Goal: Task Accomplishment & Management: Manage account settings

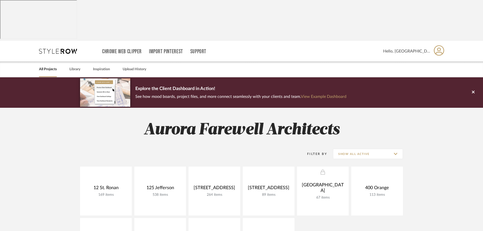
click at [417, 48] on span "Hello, [GEOGRAPHIC_DATA]" at bounding box center [406, 51] width 47 height 6
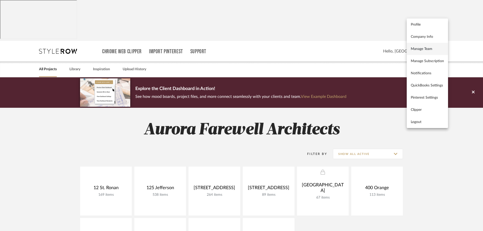
click at [421, 48] on span "Manage Team" at bounding box center [427, 49] width 33 height 4
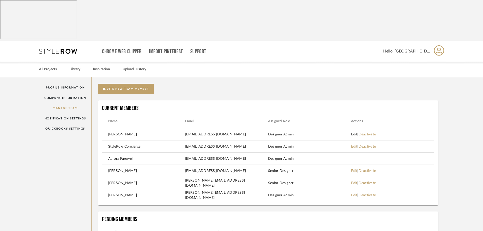
click at [354, 133] on link "Edit" at bounding box center [354, 135] width 6 height 4
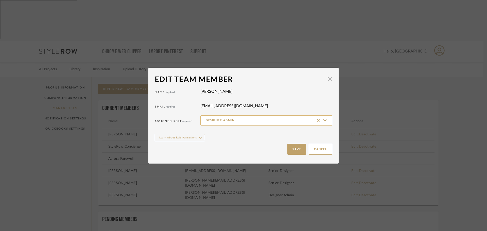
click at [299, 120] on input "Designer Admin" at bounding box center [266, 120] width 132 height 10
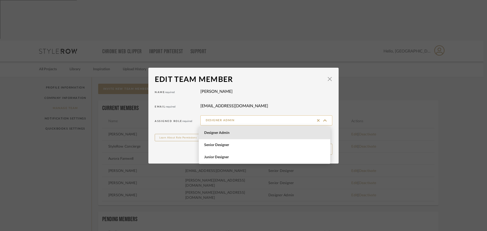
click at [299, 120] on input "Designer Admin" at bounding box center [266, 120] width 132 height 10
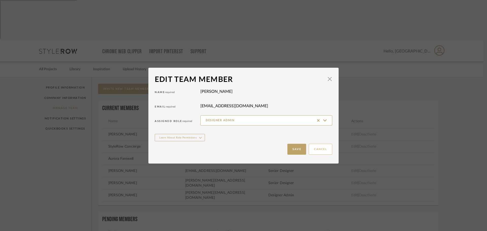
click at [312, 147] on button "Cancel" at bounding box center [321, 149] width 24 height 11
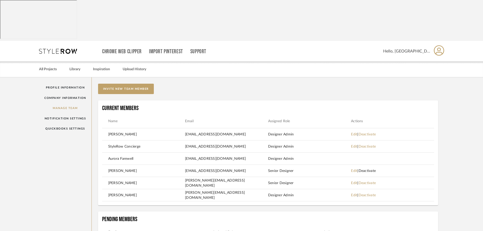
click at [375, 169] on link "Deactivate" at bounding box center [367, 171] width 17 height 4
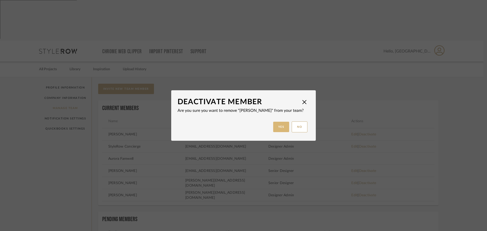
click at [283, 129] on button "Yes" at bounding box center [281, 127] width 16 height 10
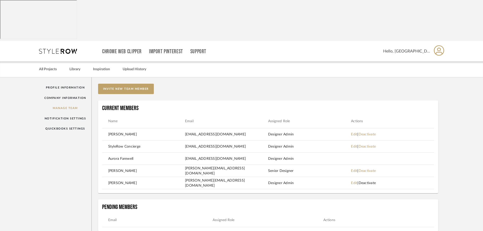
click at [376, 181] on link "Deactivate" at bounding box center [367, 183] width 17 height 4
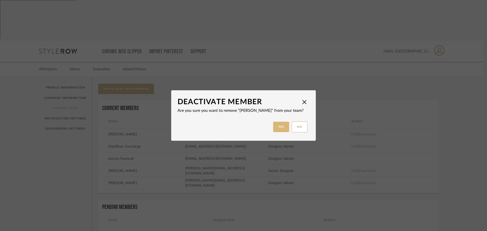
click at [281, 128] on button "Yes" at bounding box center [281, 127] width 16 height 10
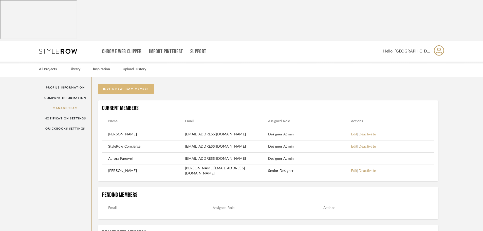
click at [128, 84] on button "invite new team member" at bounding box center [126, 89] width 56 height 10
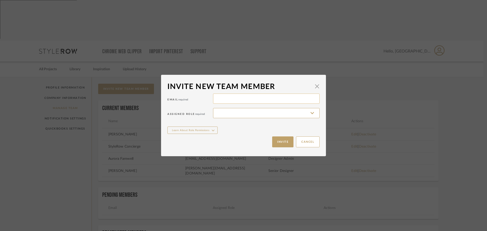
click at [270, 101] on input at bounding box center [266, 99] width 107 height 10
paste input "[PERSON_NAME][EMAIL_ADDRESS][DOMAIN_NAME]"
type input "[PERSON_NAME][EMAIL_ADDRESS][DOMAIN_NAME]"
click at [285, 111] on input at bounding box center [266, 113] width 107 height 10
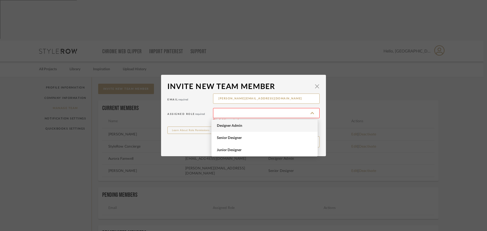
click at [237, 126] on span "Designer Admin" at bounding box center [265, 126] width 97 height 4
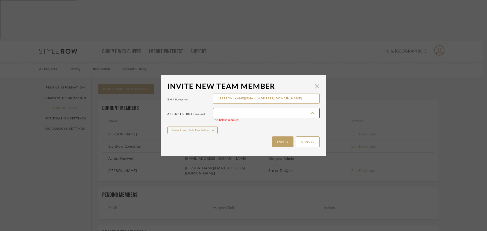
type input "Designer Admin"
click at [277, 138] on button "Invite" at bounding box center [282, 141] width 21 height 11
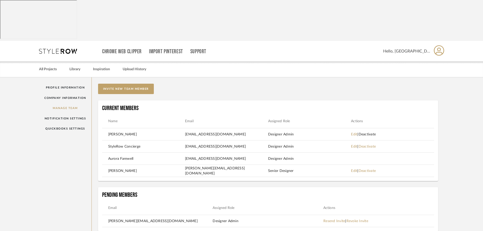
click at [373, 133] on link "Deactivate" at bounding box center [367, 135] width 17 height 4
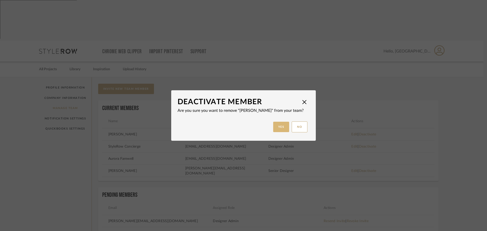
click at [275, 127] on button "Yes" at bounding box center [281, 127] width 16 height 10
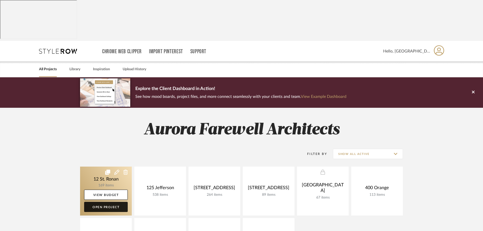
click at [97, 202] on link "Open Project" at bounding box center [106, 207] width 44 height 10
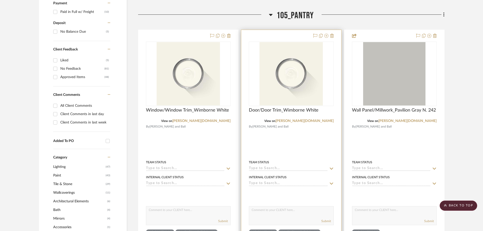
scroll to position [228, 0]
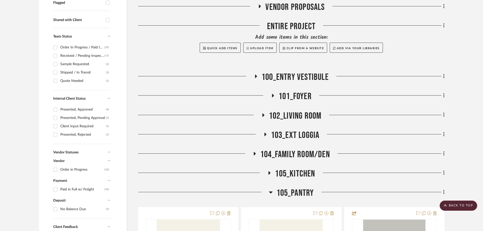
click at [271, 171] on icon at bounding box center [270, 173] width 6 height 4
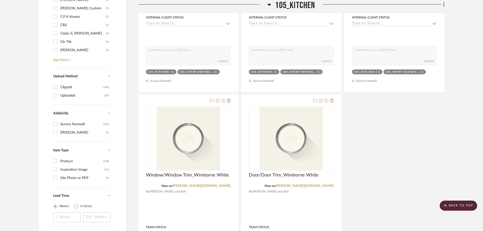
scroll to position [871, 0]
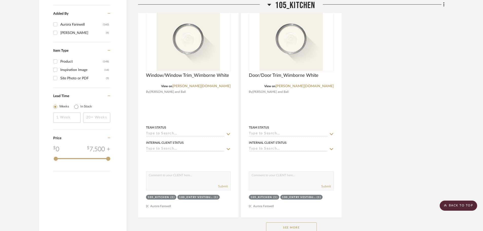
click at [291, 222] on button "See More" at bounding box center [291, 227] width 51 height 10
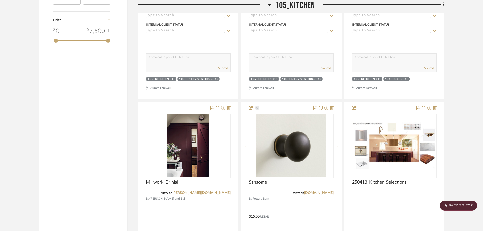
scroll to position [998, 0]
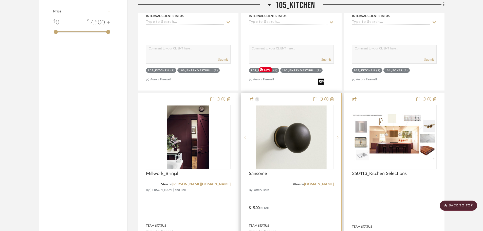
click at [0, 0] on img at bounding box center [0, 0] width 0 height 0
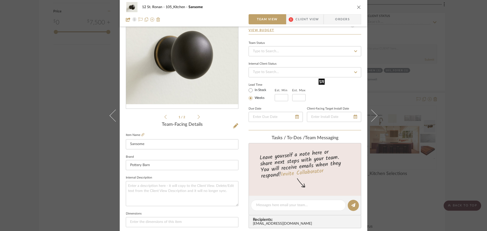
scroll to position [25, 0]
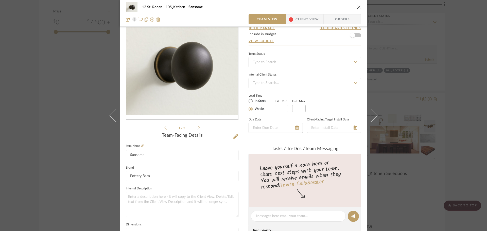
click at [295, 21] on span "Client View" at bounding box center [306, 19] width 23 height 10
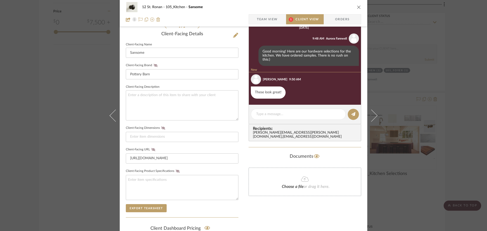
scroll to position [0, 0]
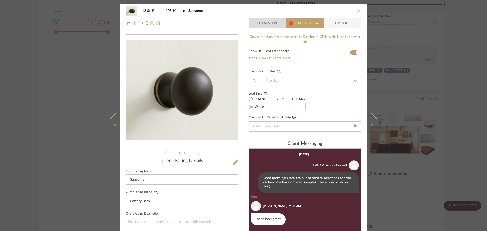
click at [268, 23] on span "Team View" at bounding box center [267, 23] width 21 height 10
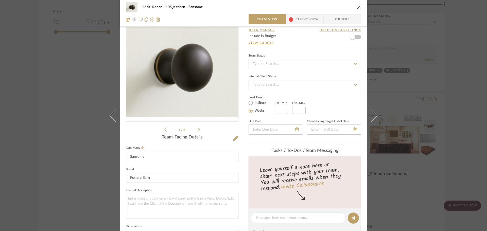
scroll to position [51, 0]
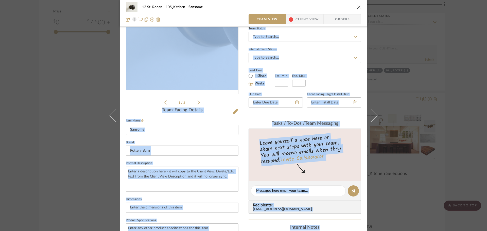
drag, startPoint x: 360, startPoint y: 228, endPoint x: 157, endPoint y: 55, distance: 266.2
click at [157, 55] on div "12 St. Ronan 105_Kitchen Sansome Team View 1 Client View Orders 1 / 2 Team-Faci…" at bounding box center [244, 187] width 248 height 468
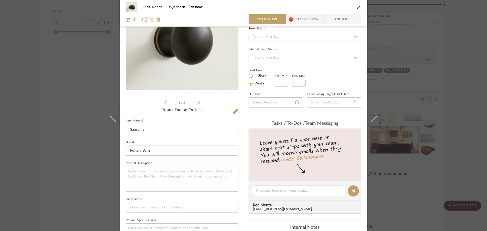
click at [408, 54] on div "12 St. Ronan 105_Kitchen Sansome Team View 1 Client View Orders 1 / 2 Team-Faci…" at bounding box center [243, 115] width 487 height 231
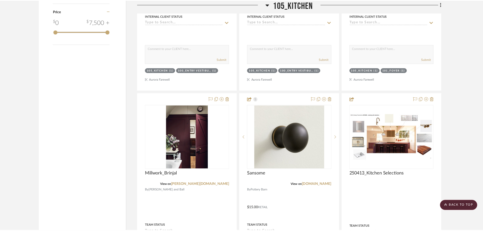
scroll to position [998, 0]
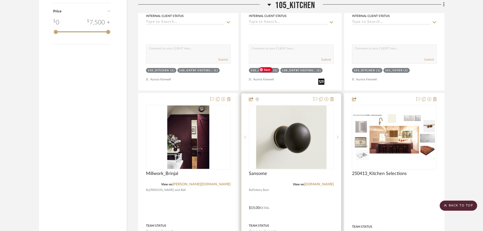
click at [287, 105] on img "0" at bounding box center [291, 136] width 70 height 63
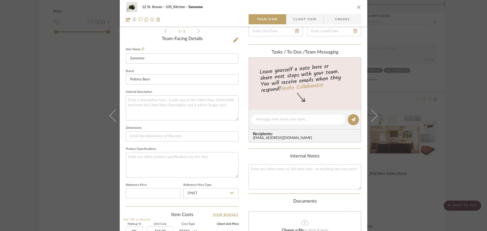
scroll to position [114, 0]
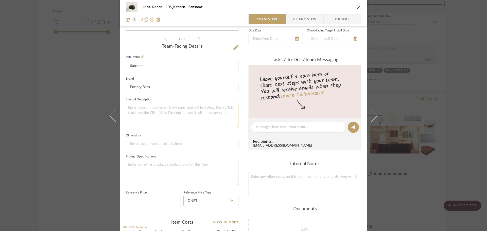
click at [147, 117] on textarea at bounding box center [182, 115] width 113 height 25
type textarea "Internal Description"
click at [144, 171] on textarea at bounding box center [182, 172] width 113 height 25
type textarea "Product Specifications"
click at [241, 172] on div "12 St. Ronan 105_Kitchen Sansome Team View Client View Orders 1 / 2 Team-Facing…" at bounding box center [244, 123] width 248 height 468
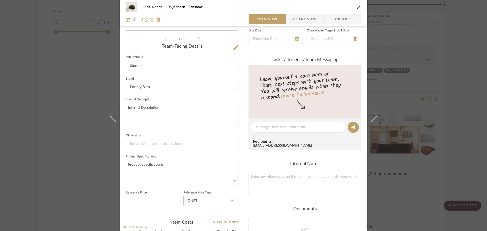
click at [311, 19] on span "Client View" at bounding box center [304, 19] width 23 height 10
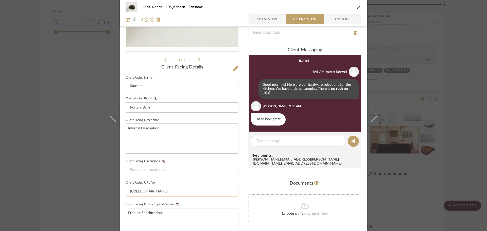
scroll to position [0, 0]
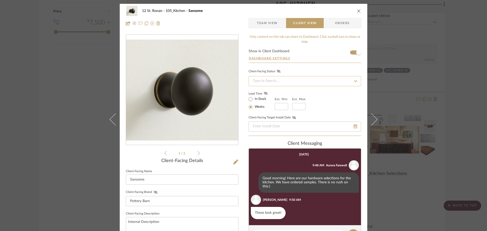
click at [346, 83] on input at bounding box center [305, 81] width 113 height 10
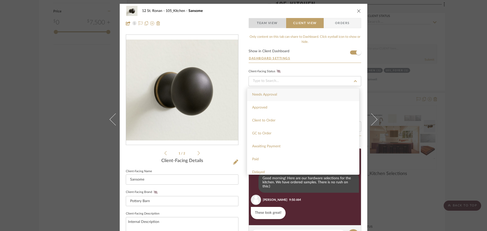
click at [266, 21] on span "Team View" at bounding box center [267, 23] width 21 height 10
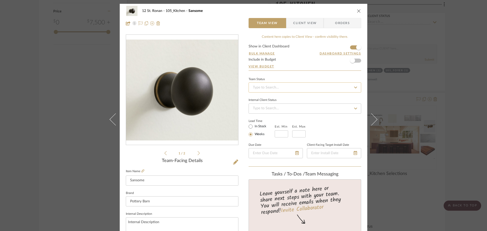
click at [305, 88] on input at bounding box center [305, 87] width 113 height 10
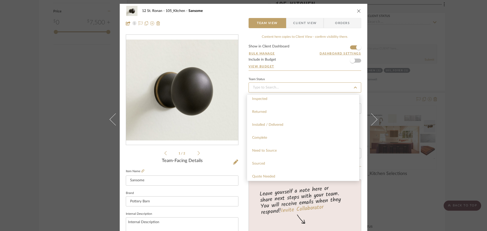
scroll to position [101, 0]
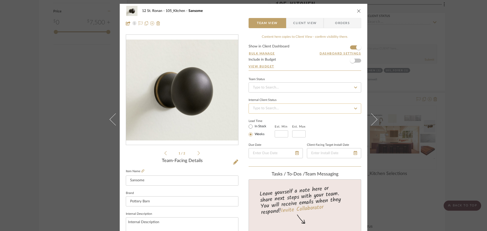
click at [262, 107] on input at bounding box center [305, 108] width 113 height 10
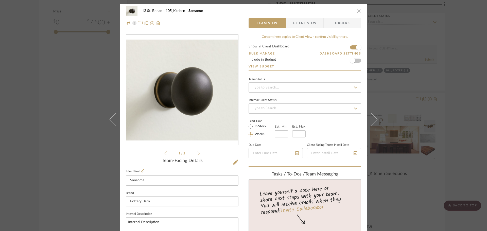
click at [345, 23] on span "Orders" at bounding box center [342, 23] width 26 height 10
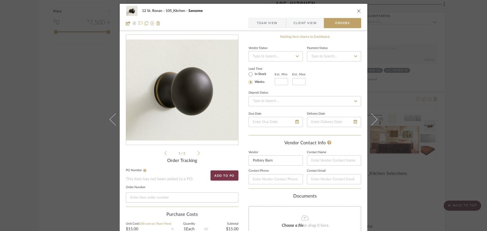
scroll to position [25, 0]
